Goal: Task Accomplishment & Management: Use online tool/utility

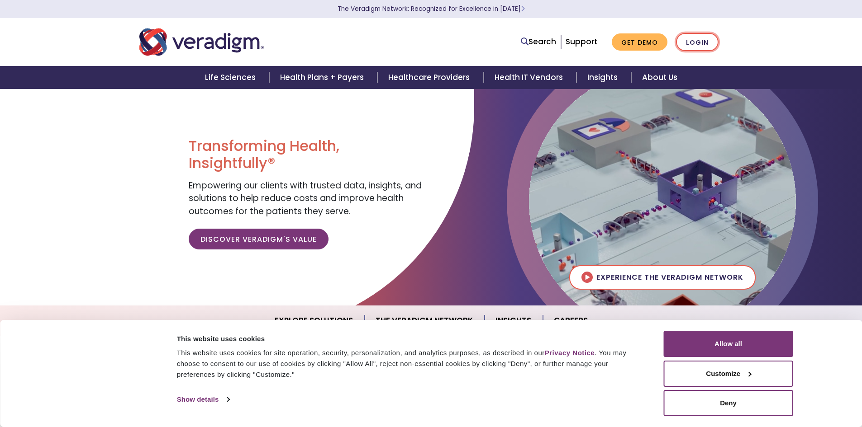
click at [698, 43] on link "Login" at bounding box center [697, 42] width 43 height 19
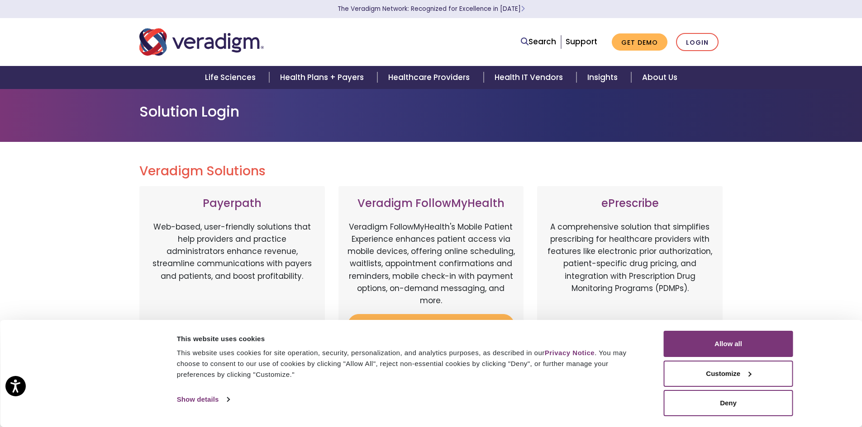
click at [734, 348] on button "Allow all" at bounding box center [727, 344] width 129 height 26
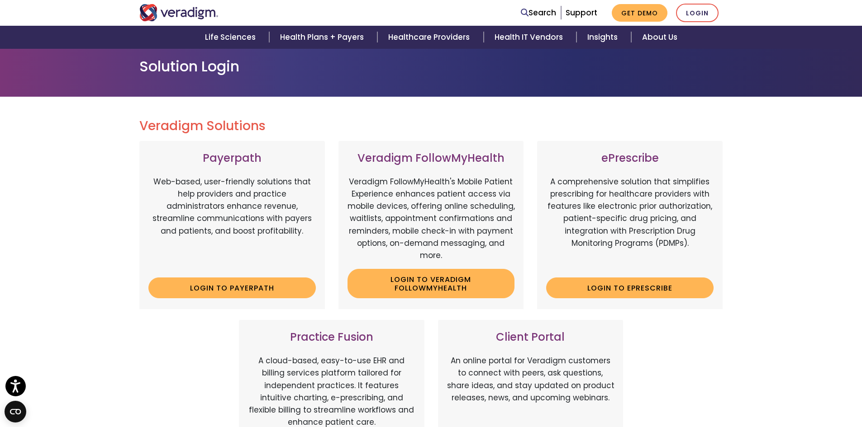
scroll to position [271, 0]
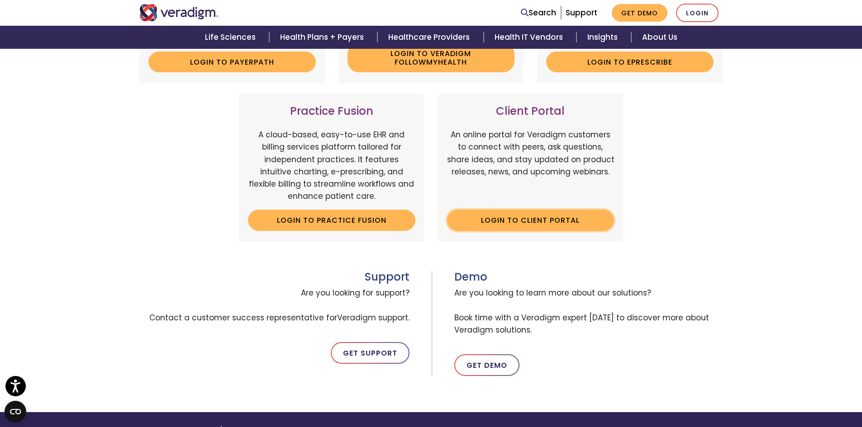
click at [547, 225] on link "Login to Client Portal" at bounding box center [530, 220] width 167 height 21
click at [350, 351] on link "Get Support" at bounding box center [370, 353] width 79 height 22
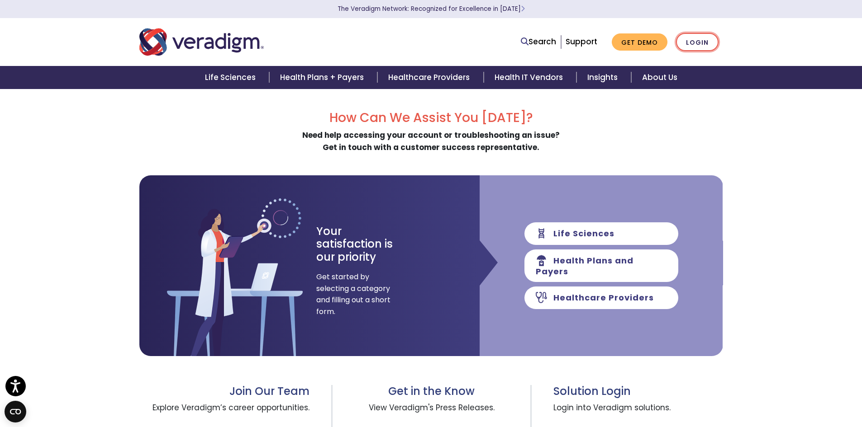
click at [696, 44] on link "Login" at bounding box center [697, 42] width 43 height 19
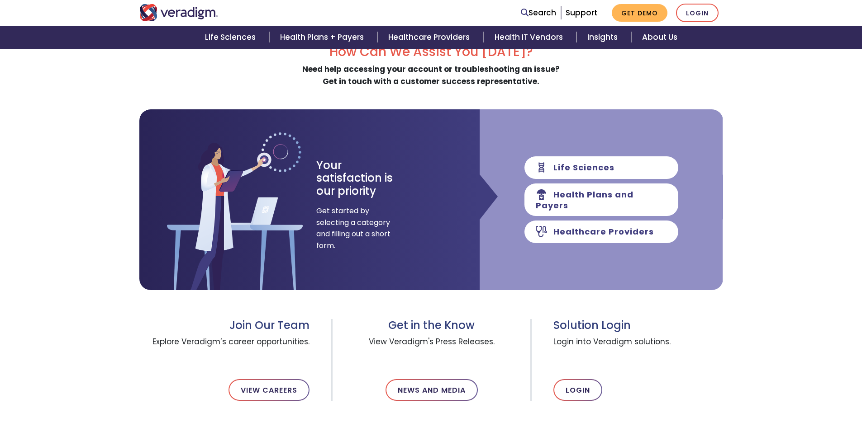
scroll to position [181, 0]
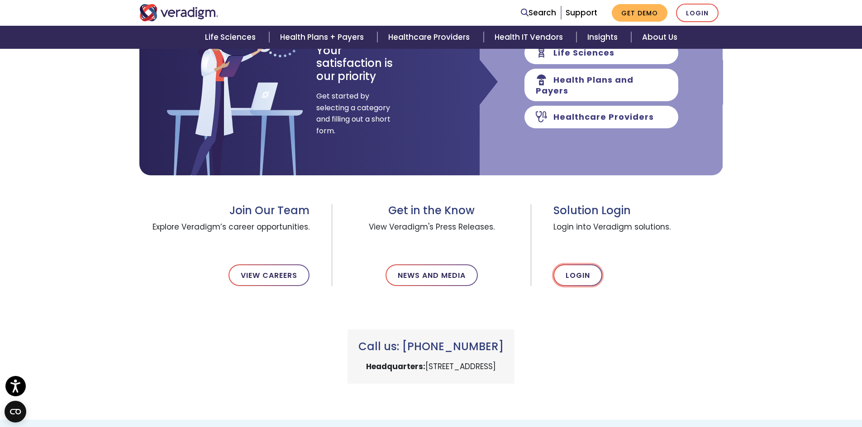
click at [586, 278] on link "Login" at bounding box center [577, 276] width 49 height 22
